Goal: Find contact information: Find contact information

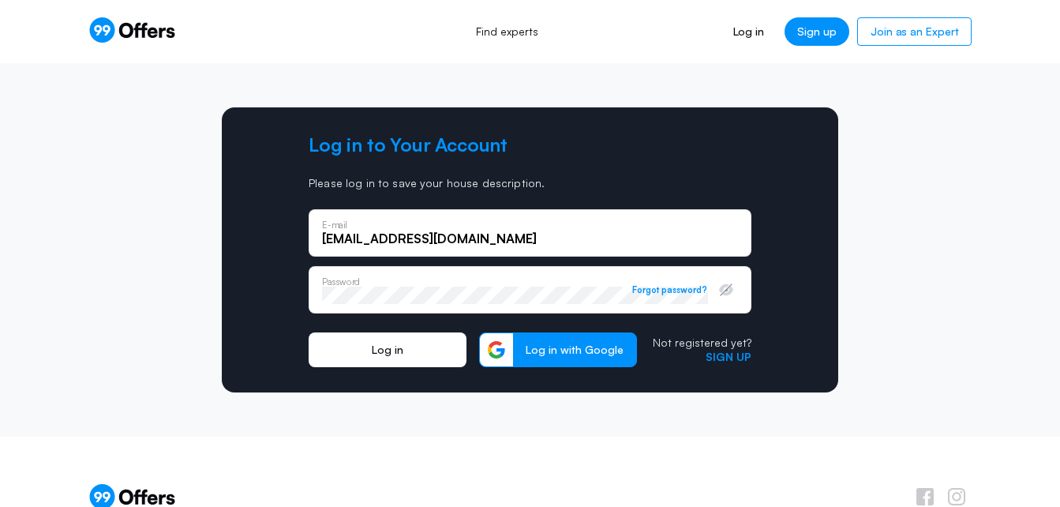
click at [396, 342] on button "Log in" at bounding box center [387, 349] width 158 height 35
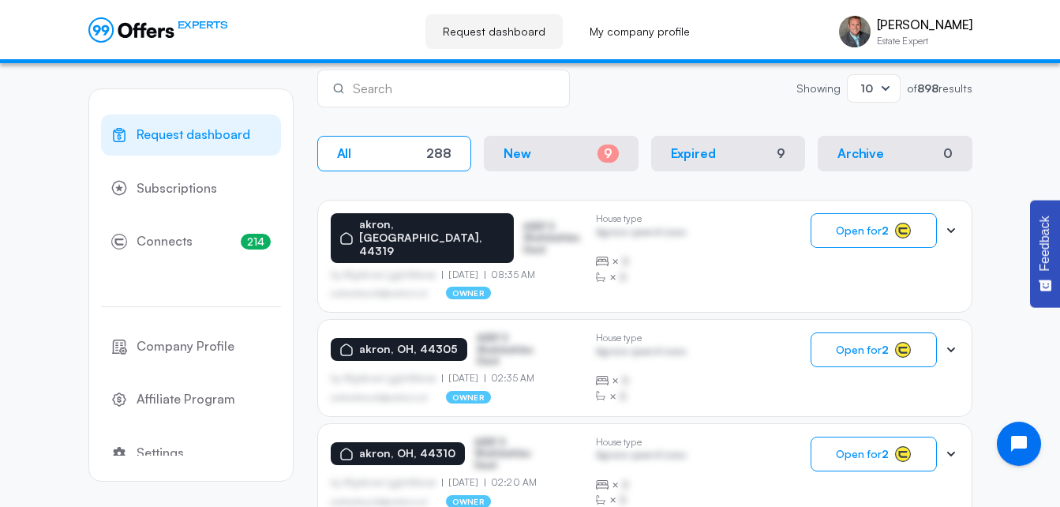
scroll to position [275, 0]
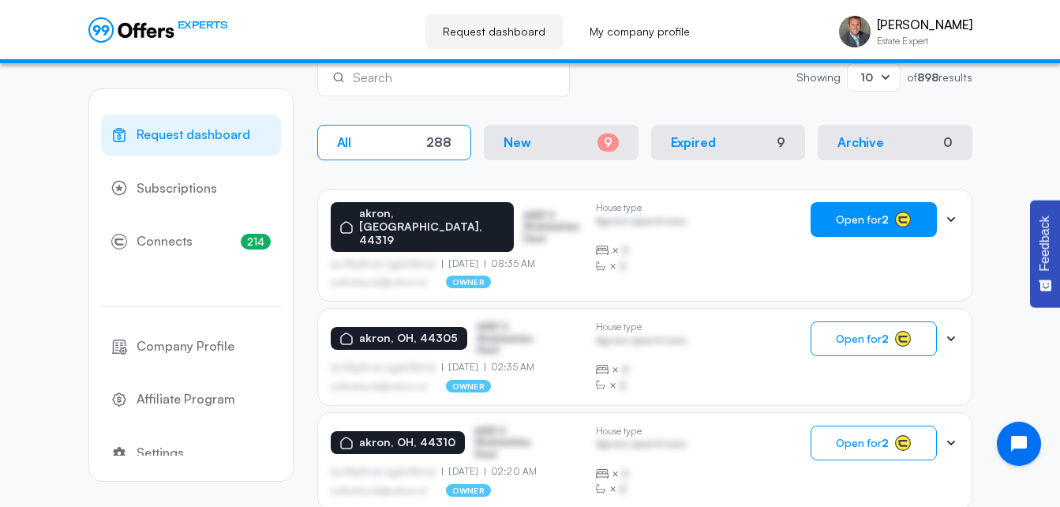
click at [889, 215] on button "Open for 2" at bounding box center [873, 219] width 126 height 35
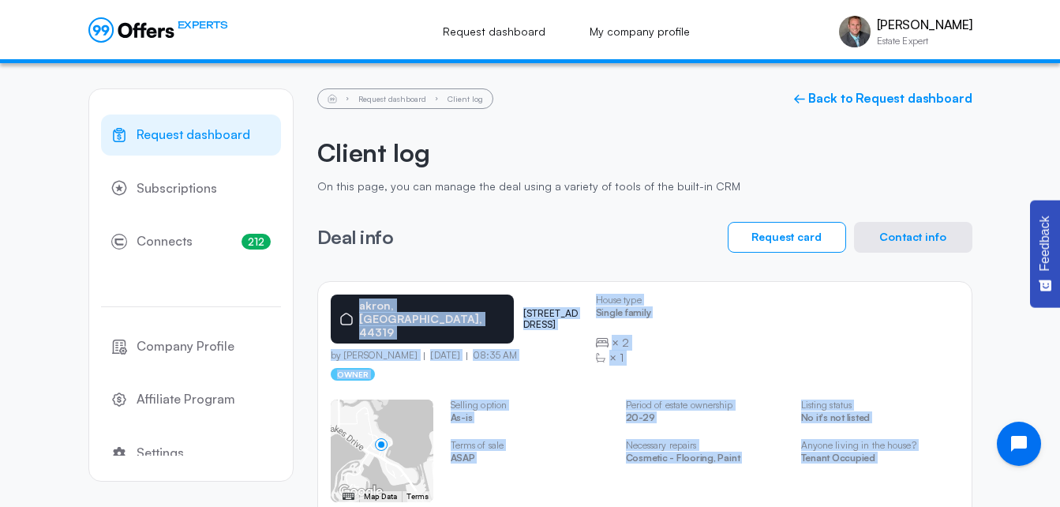
scroll to position [21, 0]
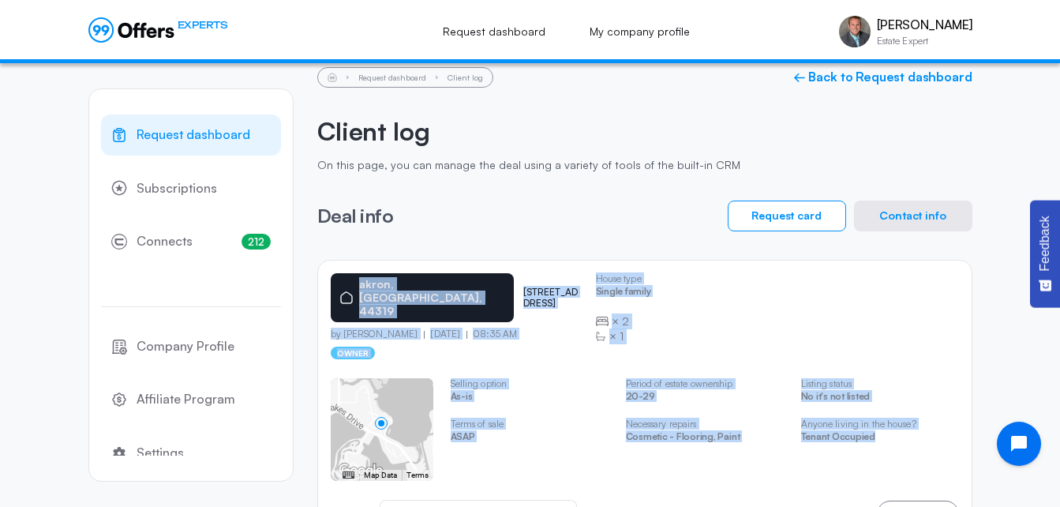
drag, startPoint x: 326, startPoint y: 293, endPoint x: 883, endPoint y: 439, distance: 575.8
click at [883, 439] on div "[GEOGRAPHIC_DATA] 592 pear dr by [PERSON_NAME] [DATE] 08:35 AM owner House type…" at bounding box center [644, 401] width 655 height 282
copy div "[GEOGRAPHIC_DATA] 592 pear dr by [PERSON_NAME] [DATE] 08:35 AM owner House type…"
click at [899, 214] on button "Contact info" at bounding box center [913, 215] width 118 height 31
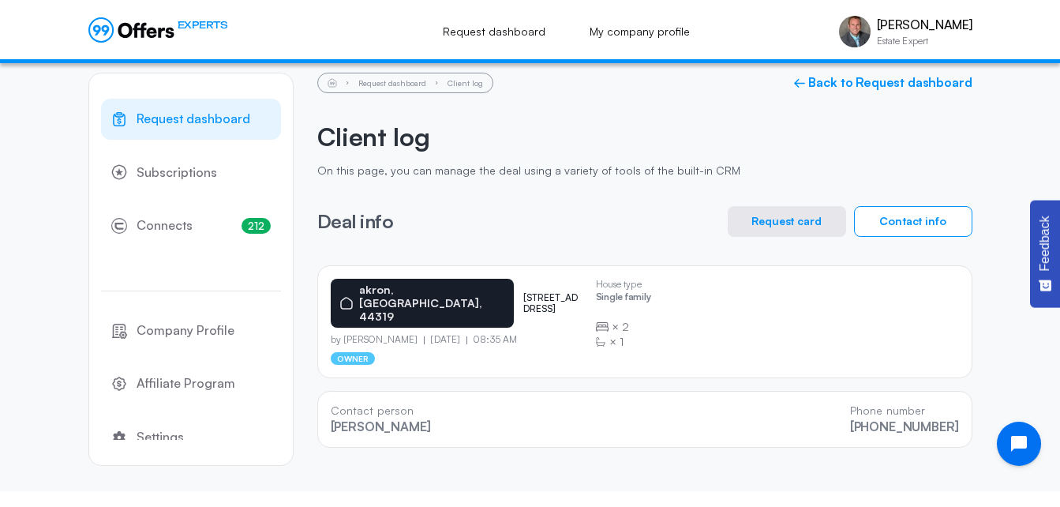
drag, startPoint x: 962, startPoint y: 417, endPoint x: 320, endPoint y: 396, distance: 641.8
click at [320, 396] on div "Contact person [PERSON_NAME] Phone number [PHONE_NUMBER]" at bounding box center [644, 419] width 655 height 57
copy div "Contact person [PERSON_NAME] Phone number [PHONE_NUMBER]"
click at [836, 80] on link "← Back to Request dashboard" at bounding box center [882, 82] width 179 height 15
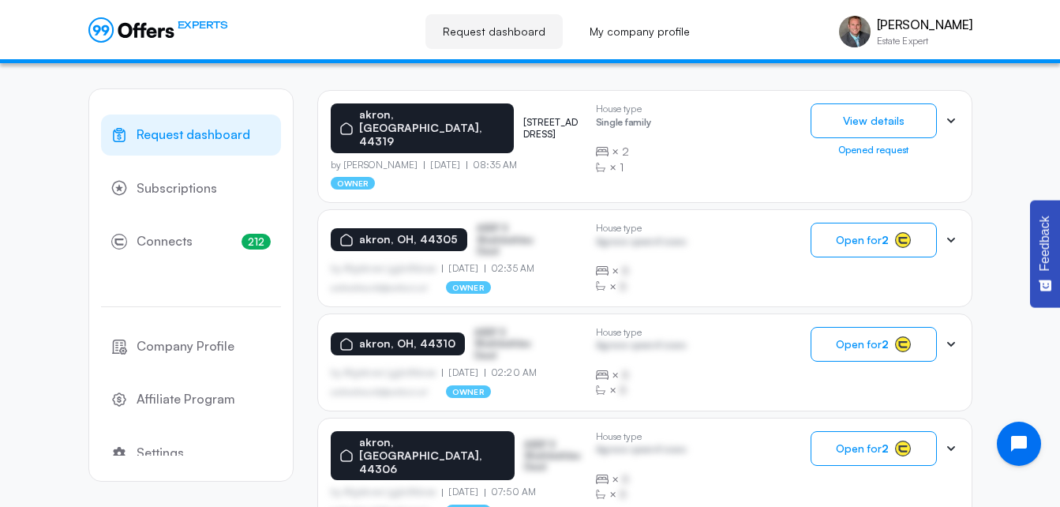
scroll to position [376, 0]
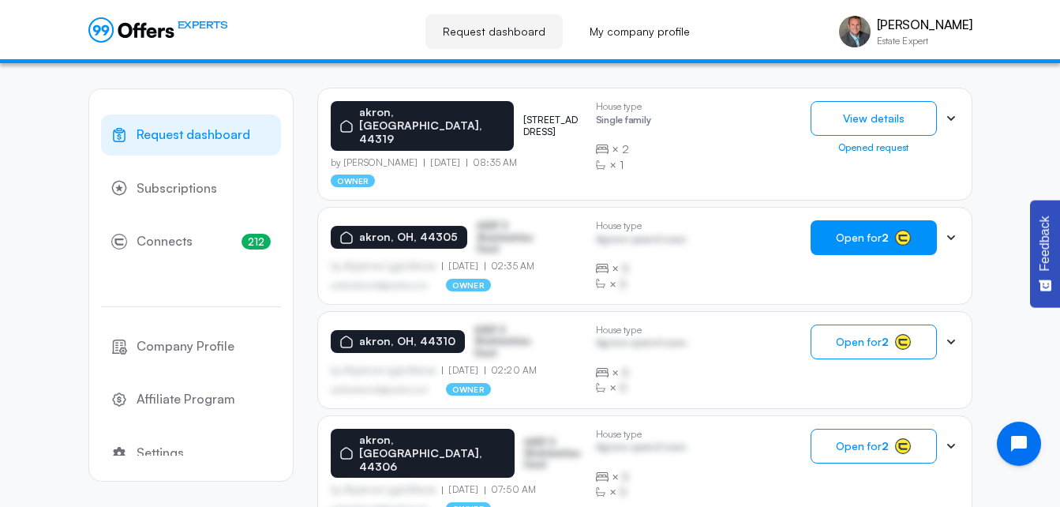
click at [863, 231] on span "Open for 2" at bounding box center [862, 237] width 53 height 13
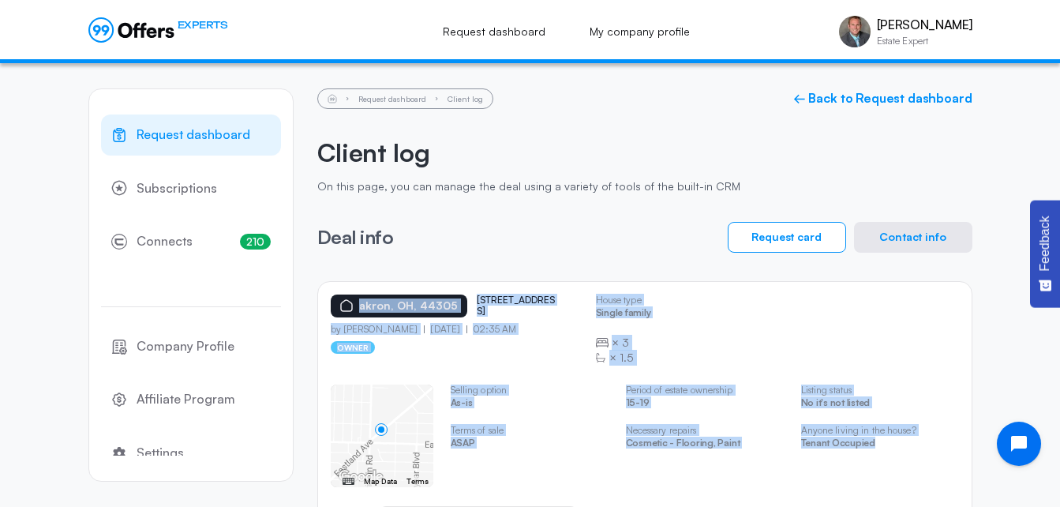
drag, startPoint x: 326, startPoint y: 286, endPoint x: 901, endPoint y: 450, distance: 598.1
click at [901, 450] on div "[GEOGRAPHIC_DATA][STREET_ADDRESS] by [PERSON_NAME] [DATE] 02:35 AM owner House …" at bounding box center [644, 414] width 655 height 267
copy div "[GEOGRAPHIC_DATA][STREET_ADDRESS] by [PERSON_NAME] [DATE] 02:35 AM owner House …"
click at [893, 231] on button "Contact info" at bounding box center [913, 237] width 118 height 31
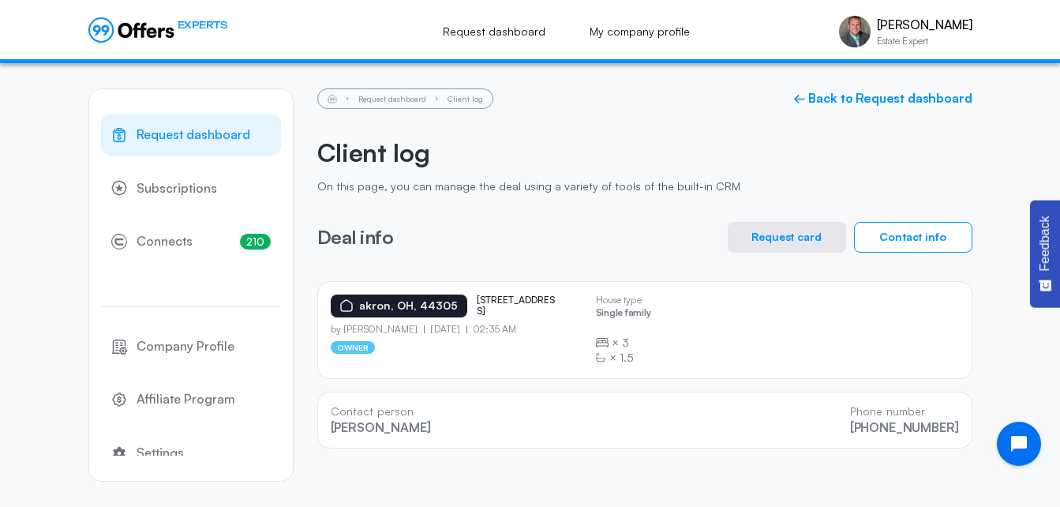
drag, startPoint x: 966, startPoint y: 443, endPoint x: 311, endPoint y: 391, distance: 656.9
click at [311, 391] on div "Request dashboard Subscriptions 210 Connects 210 Company Profile Affiliate Prog…" at bounding box center [530, 284] width 884 height 443
copy div "Contact person [PERSON_NAME] Phone number [PHONE_NUMBER]"
click at [864, 99] on link "← Back to Request dashboard" at bounding box center [882, 98] width 179 height 15
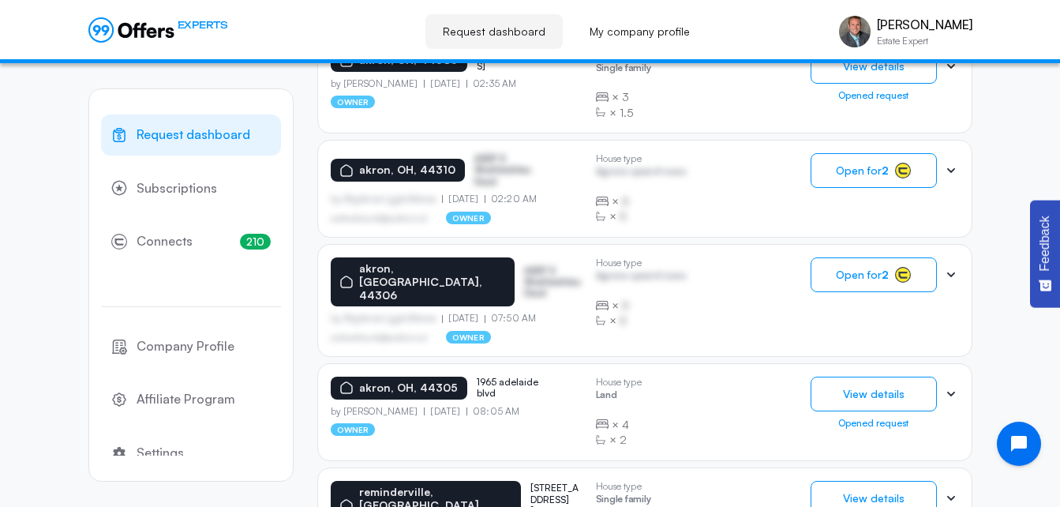
scroll to position [551, 0]
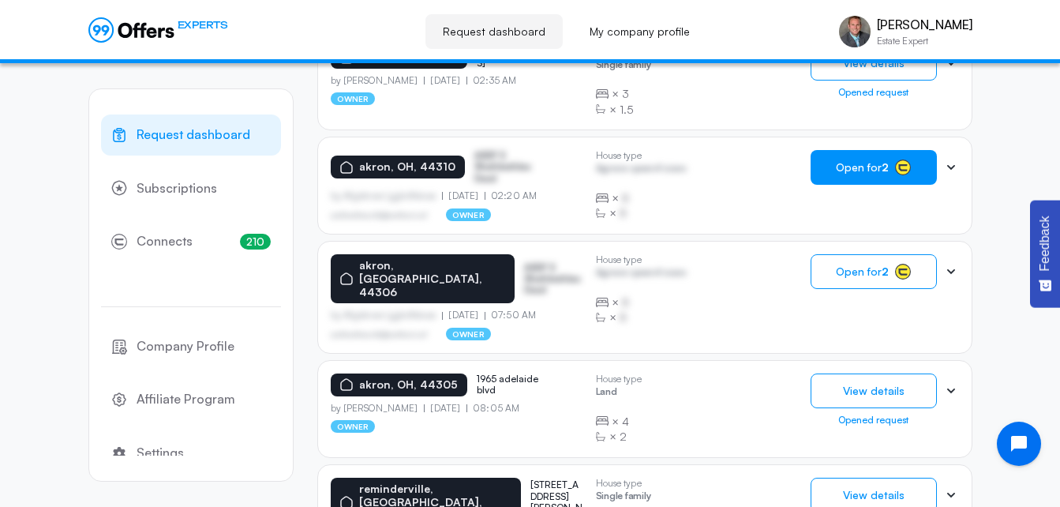
click at [845, 161] on span "Open for 2" at bounding box center [862, 167] width 53 height 13
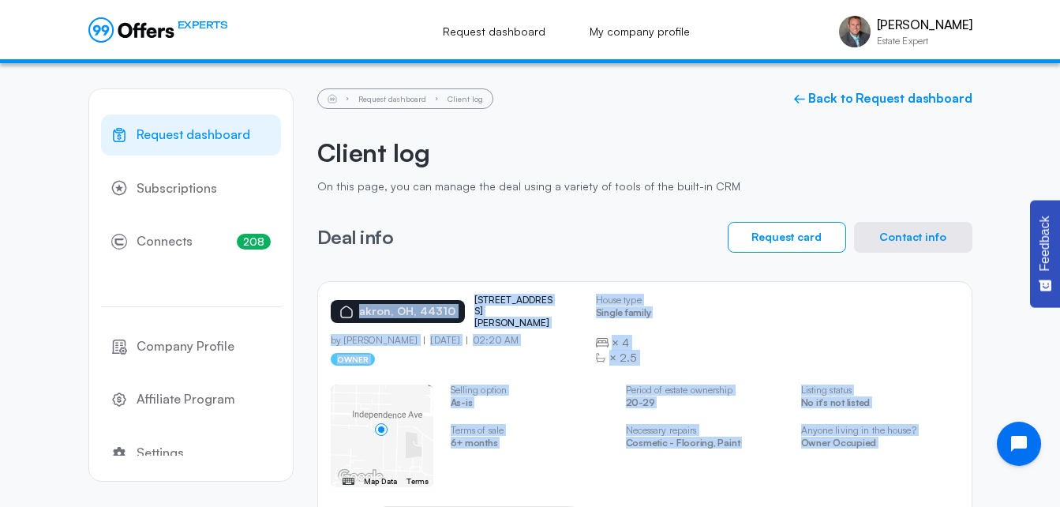
scroll to position [82, 0]
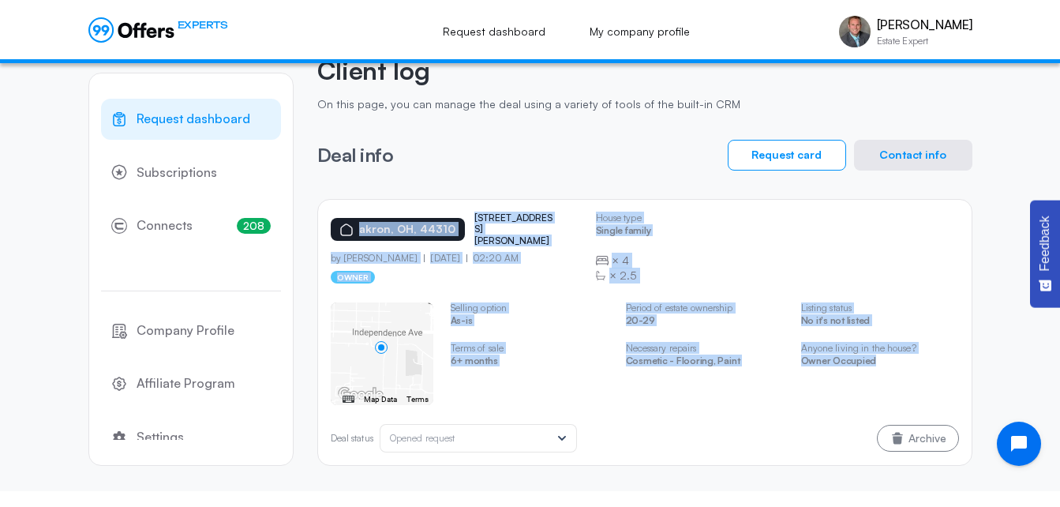
drag, startPoint x: 326, startPoint y: 285, endPoint x: 905, endPoint y: 361, distance: 584.1
click at [905, 361] on div "[GEOGRAPHIC_DATA] [STREET_ADDRESS][PERSON_NAME] by [PERSON_NAME] [DATE] 02:20 A…" at bounding box center [644, 332] width 655 height 267
copy div "[GEOGRAPHIC_DATA] [STREET_ADDRESS][PERSON_NAME] by [PERSON_NAME] [DATE] 02:20 A…"
click at [952, 148] on button "Contact info" at bounding box center [913, 155] width 118 height 31
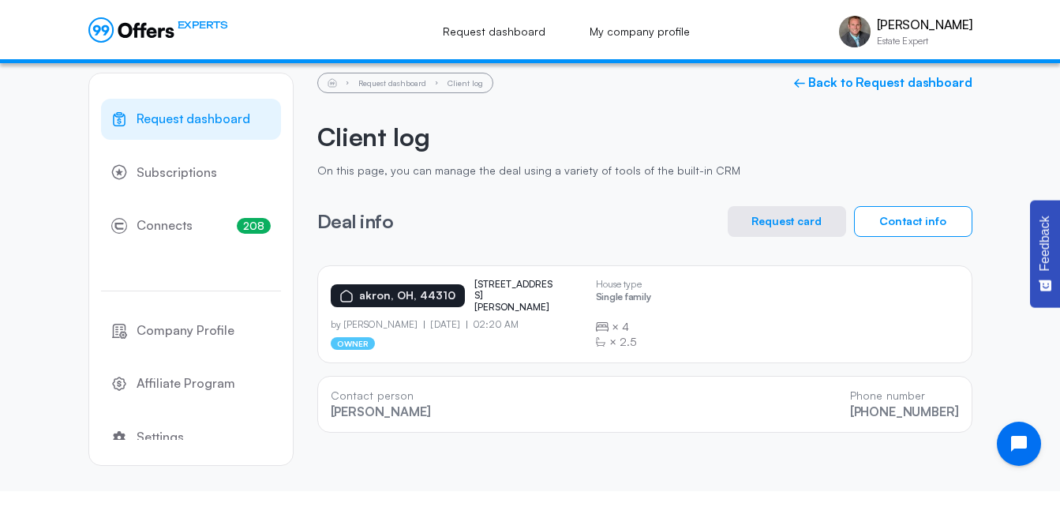
drag, startPoint x: 322, startPoint y: 389, endPoint x: 977, endPoint y: 480, distance: 661.1
click at [977, 480] on div "Request dashboard Subscriptions 208 Connects 208 Company Profile Affiliate Prog…" at bounding box center [530, 268] width 915 height 443
copy div "Contact person [PERSON_NAME] Phone number [PHONE_NUMBER]"
click at [817, 80] on link "← Back to Request dashboard" at bounding box center [882, 82] width 179 height 15
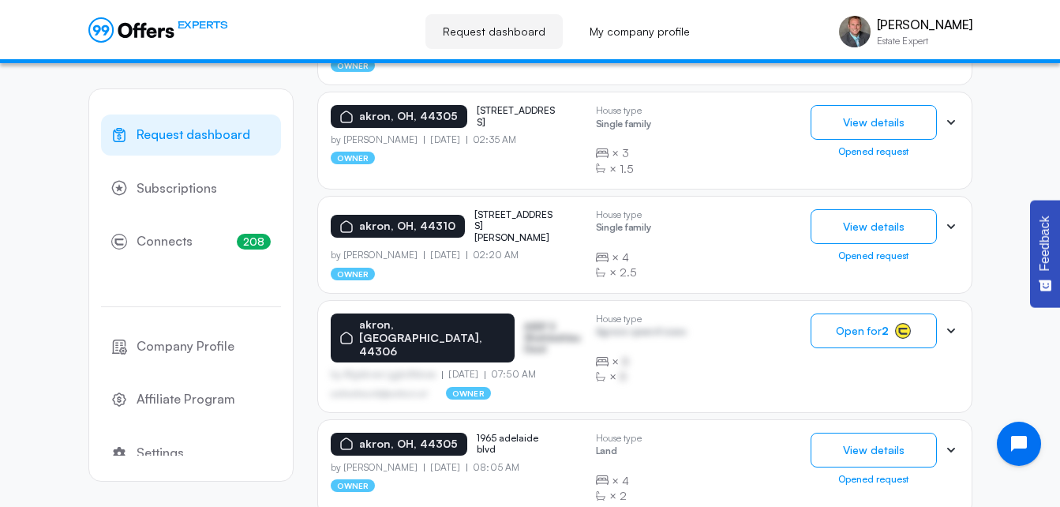
scroll to position [503, 0]
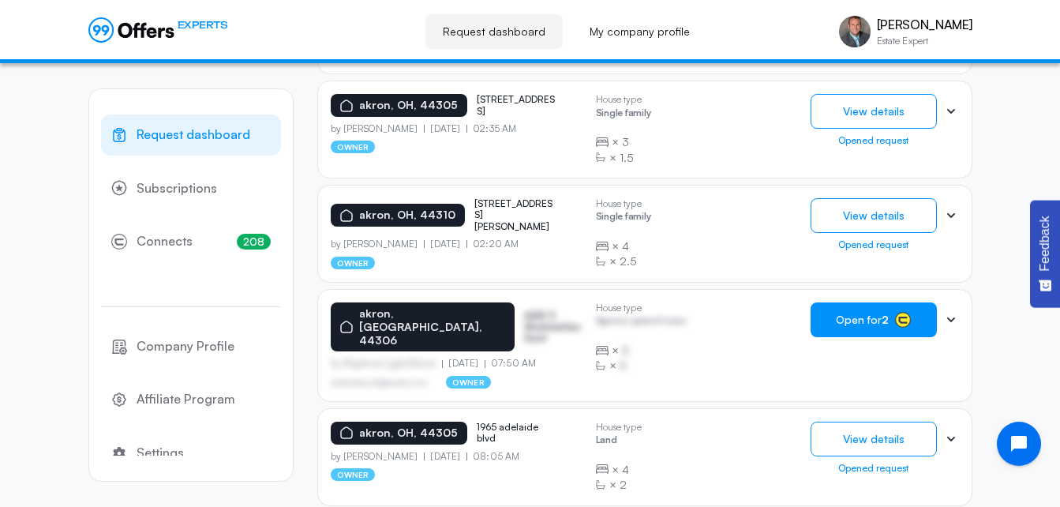
click at [881, 313] on span "Open for 2" at bounding box center [862, 319] width 53 height 13
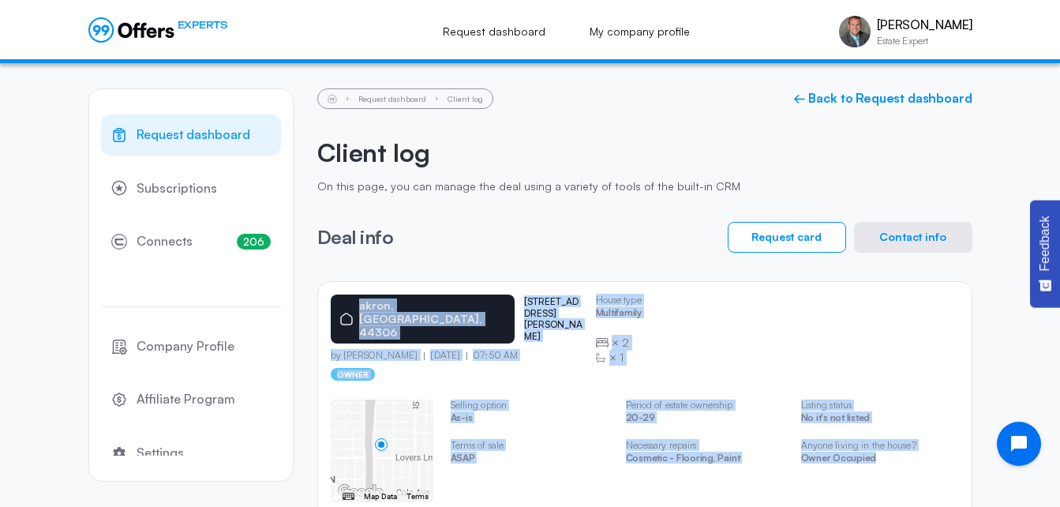
drag, startPoint x: 327, startPoint y: 290, endPoint x: 888, endPoint y: 454, distance: 584.5
click at [888, 454] on div "[GEOGRAPHIC_DATA] [STREET_ADDRESS][PERSON_NAME] by [PERSON_NAME] [DATE] 07:50 A…" at bounding box center [644, 422] width 655 height 282
copy div "[GEOGRAPHIC_DATA] [STREET_ADDRESS][PERSON_NAME] by [PERSON_NAME] [DATE] 07:50 A…"
click at [910, 242] on button "Contact info" at bounding box center [913, 237] width 118 height 31
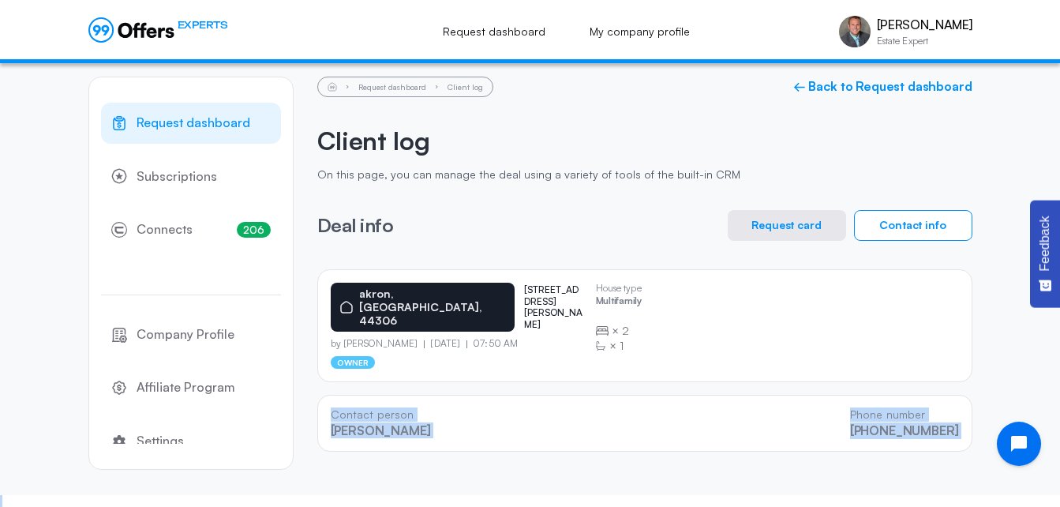
scroll to position [16, 0]
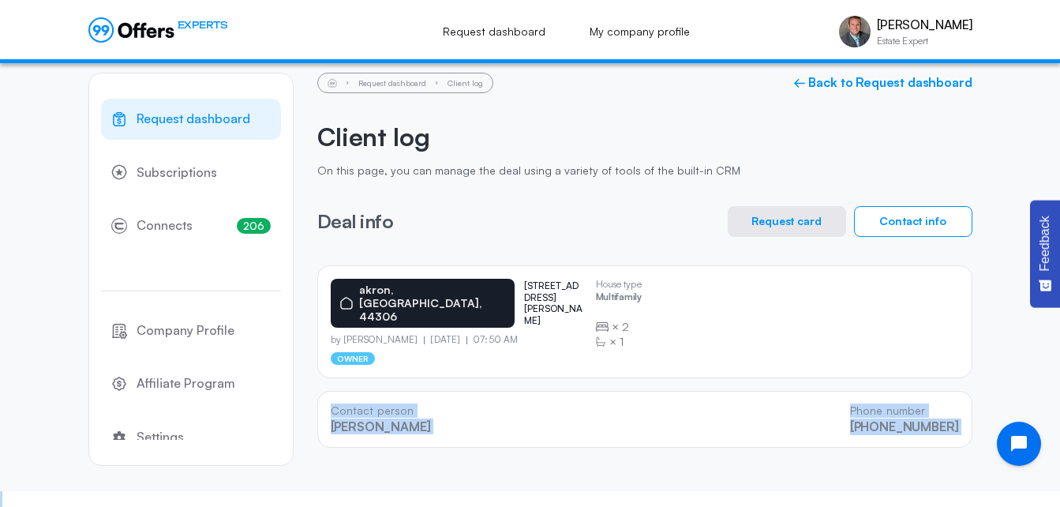
drag, startPoint x: 327, startPoint y: 402, endPoint x: 1061, endPoint y: 492, distance: 740.0
click at [1059, 492] on html "EXPERTS Request dashboard My company profile [PERSON_NAME] Estate Expert [PERSO…" at bounding box center [530, 245] width 1060 height 522
copy body "Contact person [PERSON_NAME] Phone number [PHONE_NUMBER] 0 people are viewing t…"
